Goal: Check status: Check status

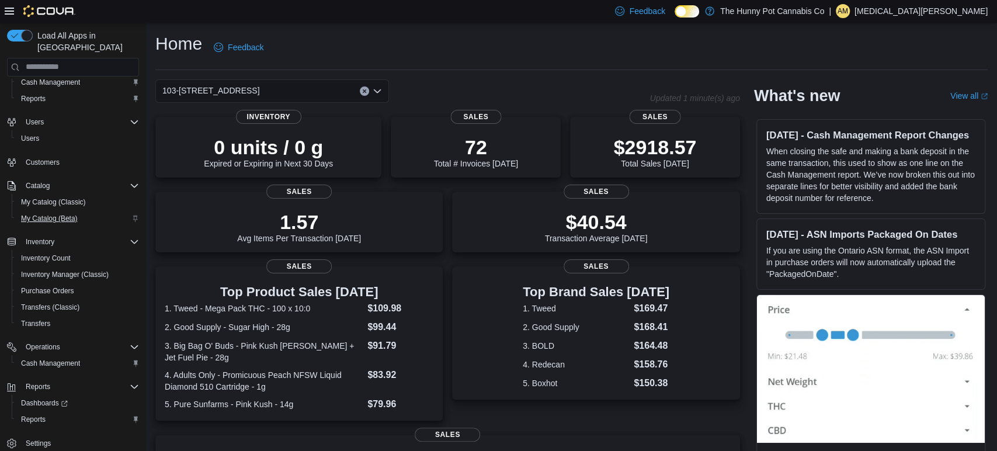
scroll to position [26, 0]
click at [64, 359] on span "Cash Management" at bounding box center [50, 363] width 59 height 9
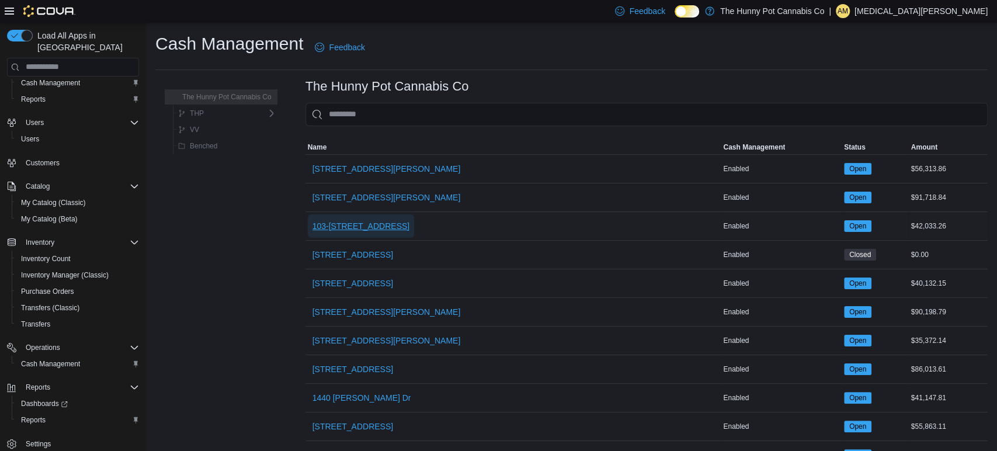
click at [385, 218] on span "103-[STREET_ADDRESS]" at bounding box center [361, 225] width 98 height 23
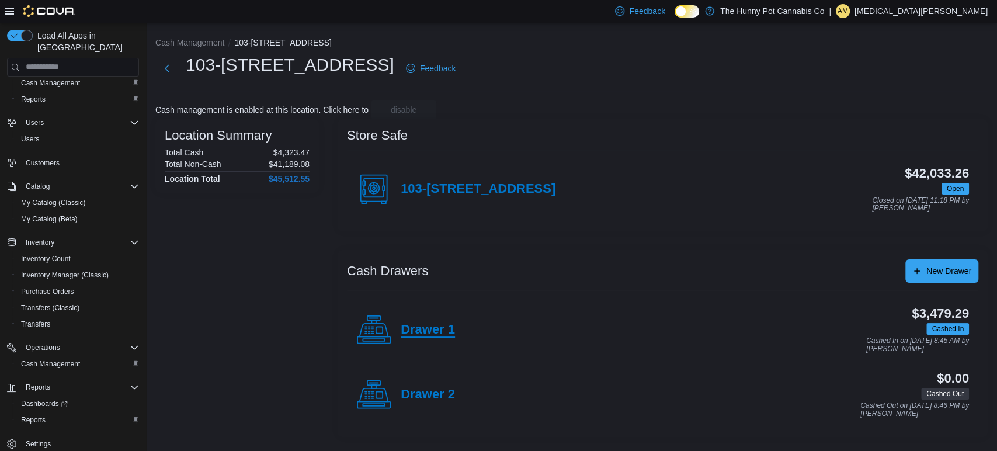
click at [428, 329] on h4 "Drawer 1" at bounding box center [428, 329] width 54 height 15
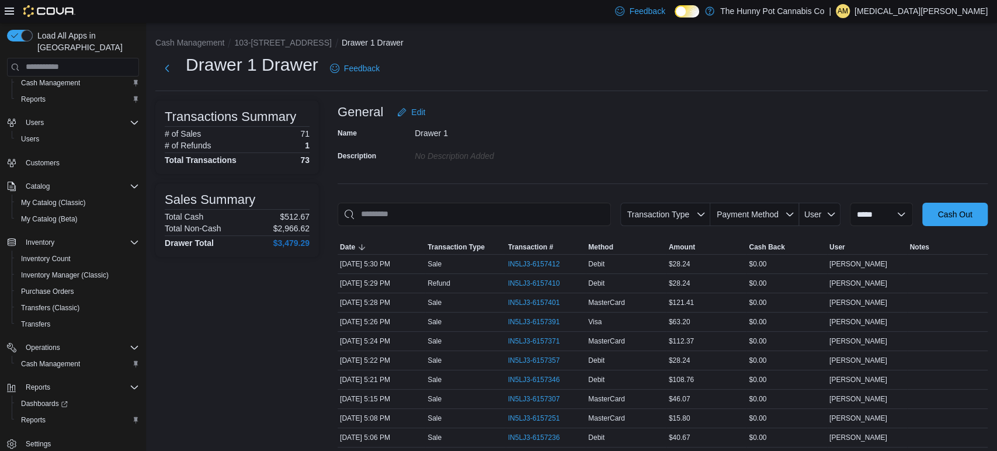
scroll to position [78, 0]
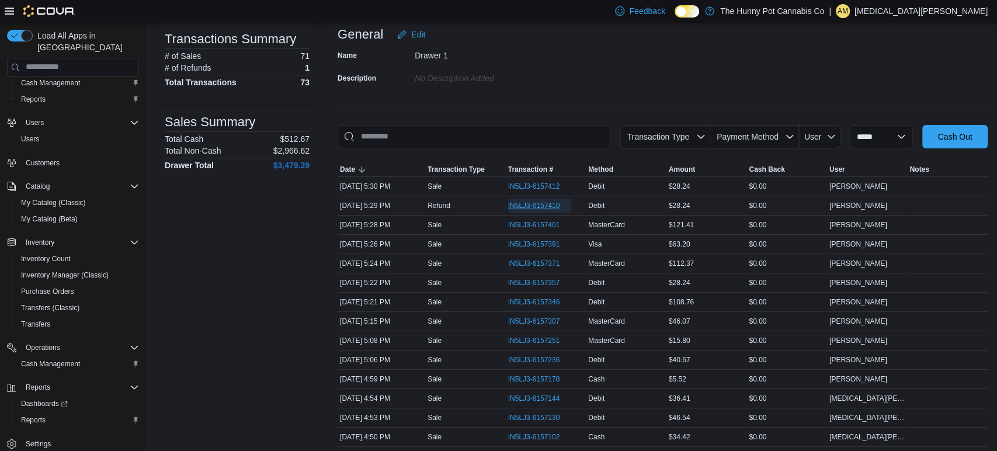
click at [516, 204] on span "IN5LJ3-6157410" at bounding box center [534, 205] width 52 height 9
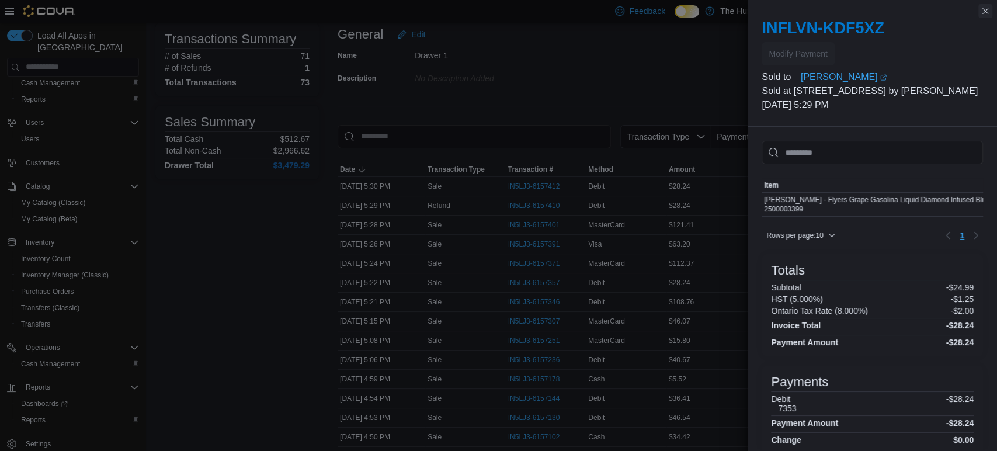
click at [982, 10] on button "Close this dialog" at bounding box center [985, 11] width 14 height 14
